Goal: Find specific page/section: Find specific page/section

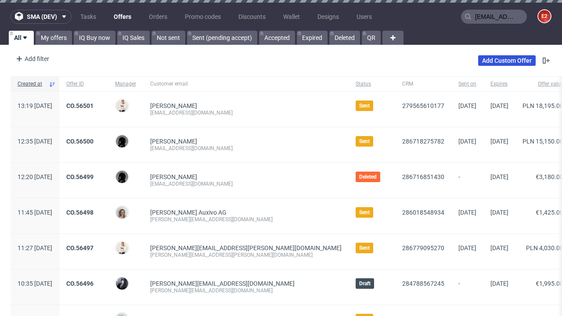
type input "[EMAIL_ADDRESS][DOMAIN_NAME]"
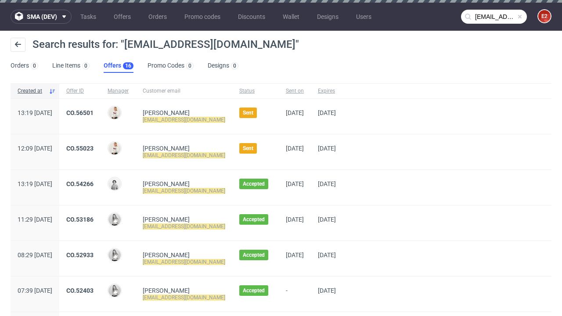
click at [118, 66] on link "Offers 16" at bounding box center [119, 66] width 30 height 14
click at [93, 113] on link "CO.56501" at bounding box center [79, 112] width 27 height 7
